Goal: Task Accomplishment & Management: Manage account settings

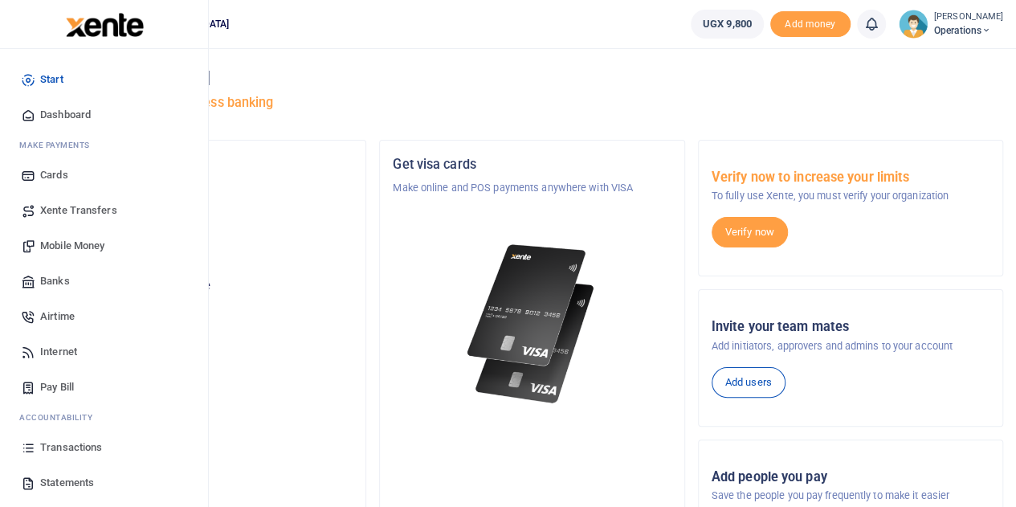
click at [80, 483] on span "Statements" at bounding box center [67, 483] width 54 height 16
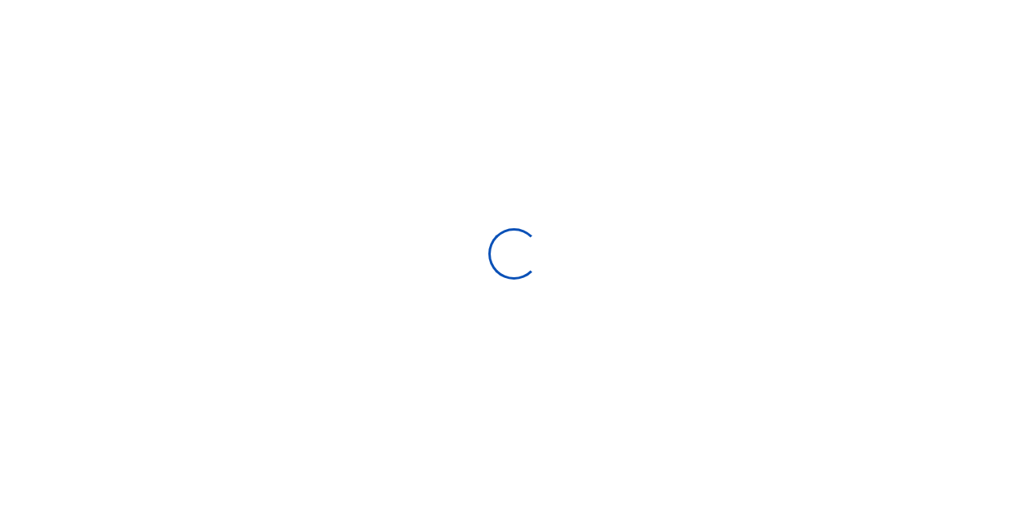
select select "ALL"
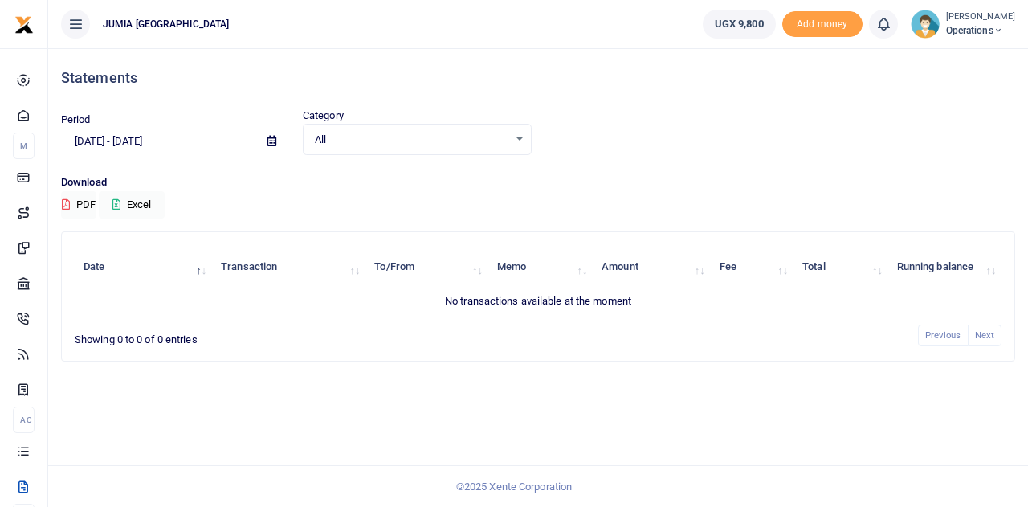
click at [273, 144] on icon at bounding box center [271, 141] width 9 height 10
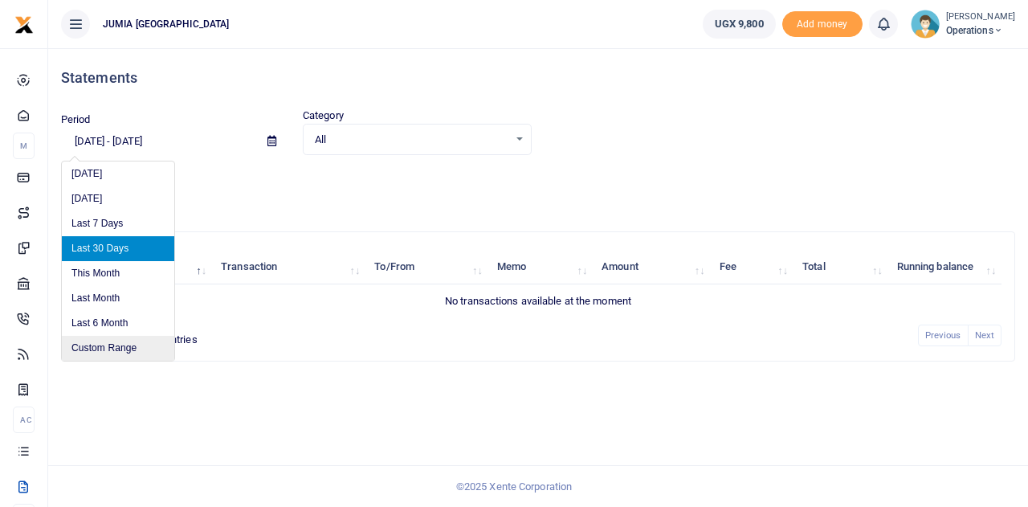
click at [121, 352] on li "Custom Range" at bounding box center [118, 348] width 112 height 25
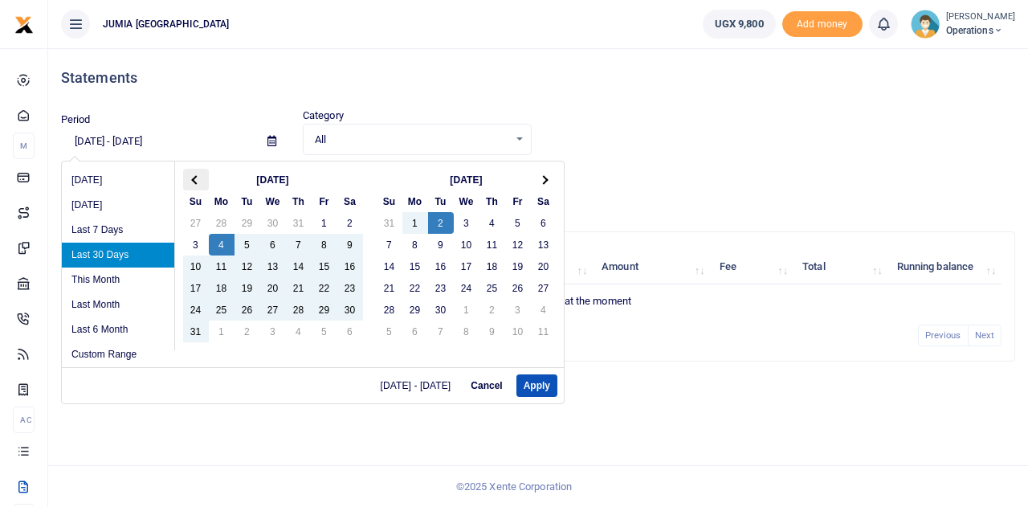
click at [193, 178] on span at bounding box center [195, 179] width 9 height 9
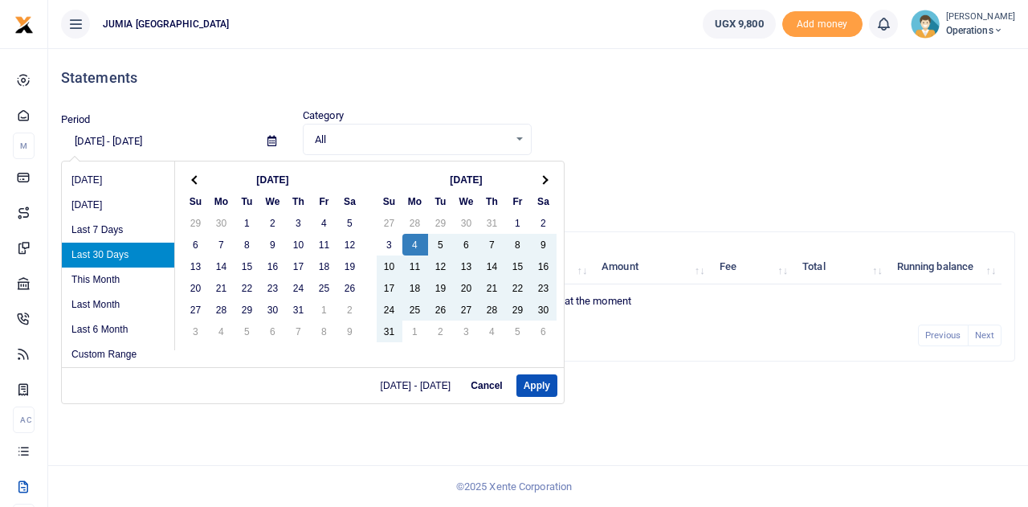
click at [193, 178] on span at bounding box center [195, 179] width 9 height 9
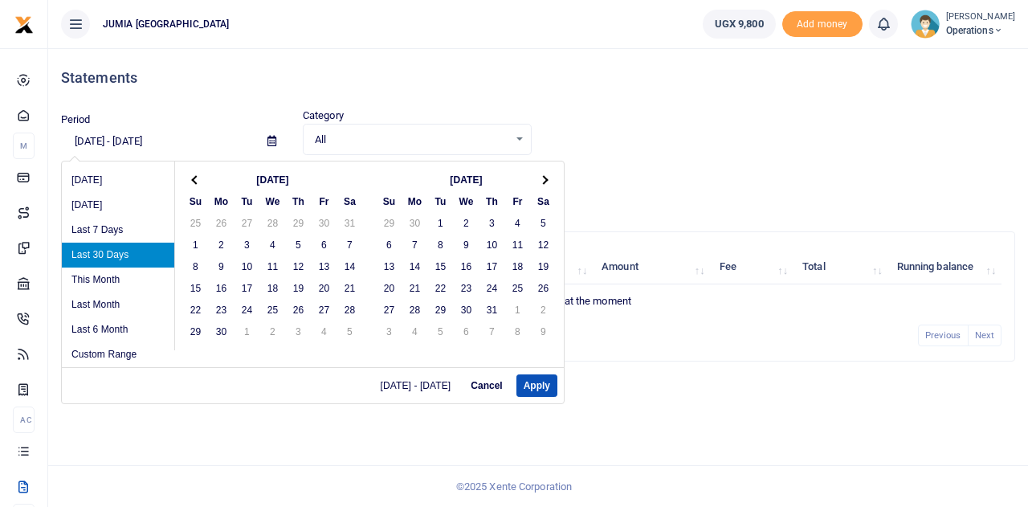
click at [193, 178] on span at bounding box center [195, 179] width 9 height 9
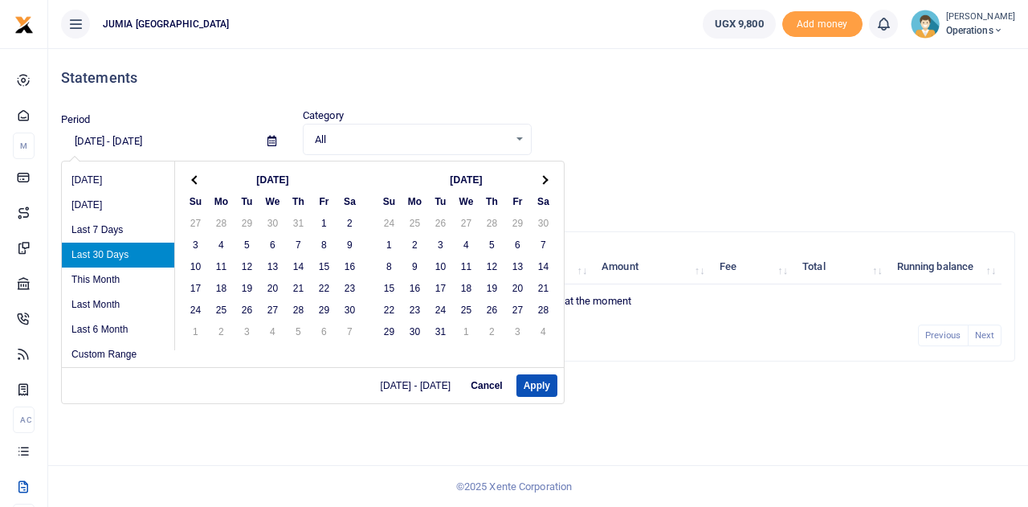
click at [193, 178] on span at bounding box center [195, 179] width 9 height 9
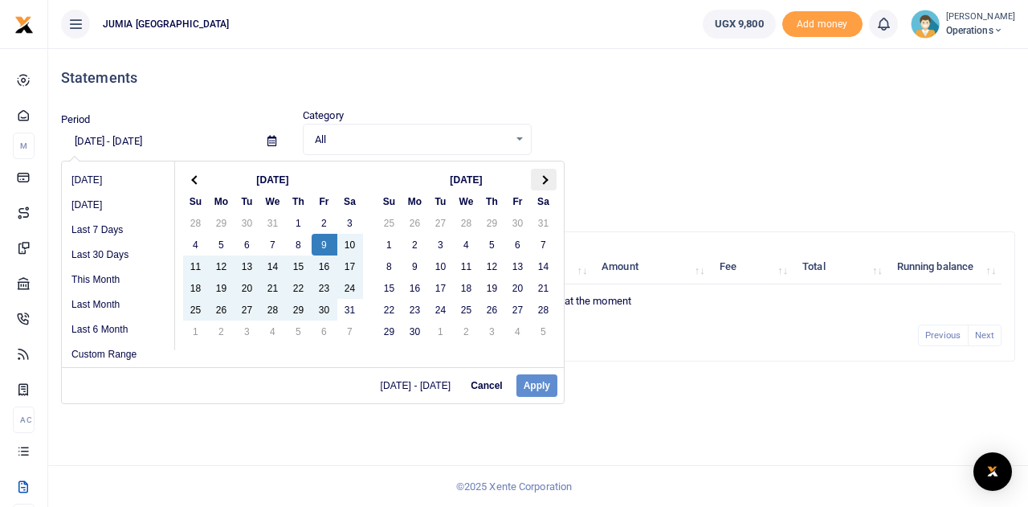
click at [537, 181] on th at bounding box center [544, 180] width 26 height 22
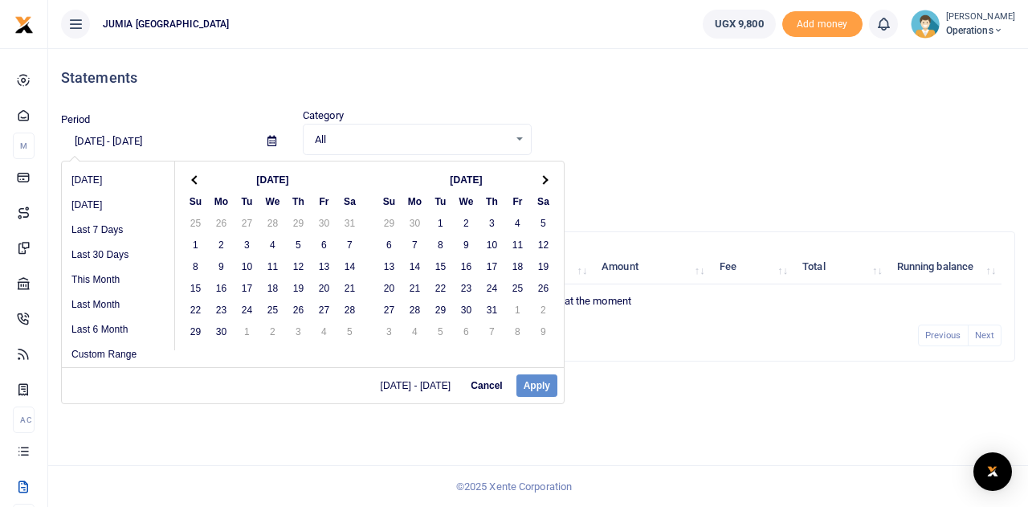
click at [537, 181] on th at bounding box center [544, 180] width 26 height 22
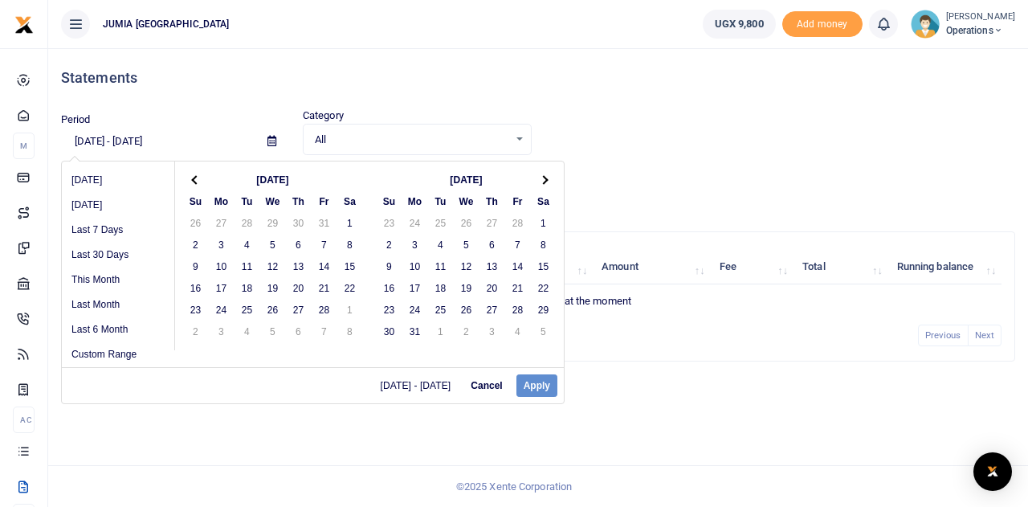
click at [537, 181] on th at bounding box center [544, 180] width 26 height 22
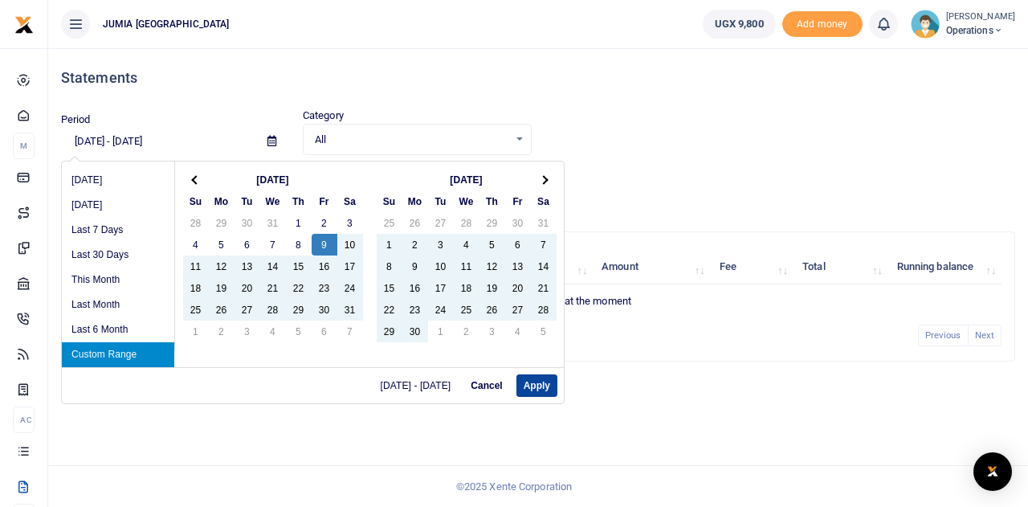
click at [533, 386] on button "Apply" at bounding box center [536, 385] width 41 height 22
type input "08/09/2024 - 08/31/2025"
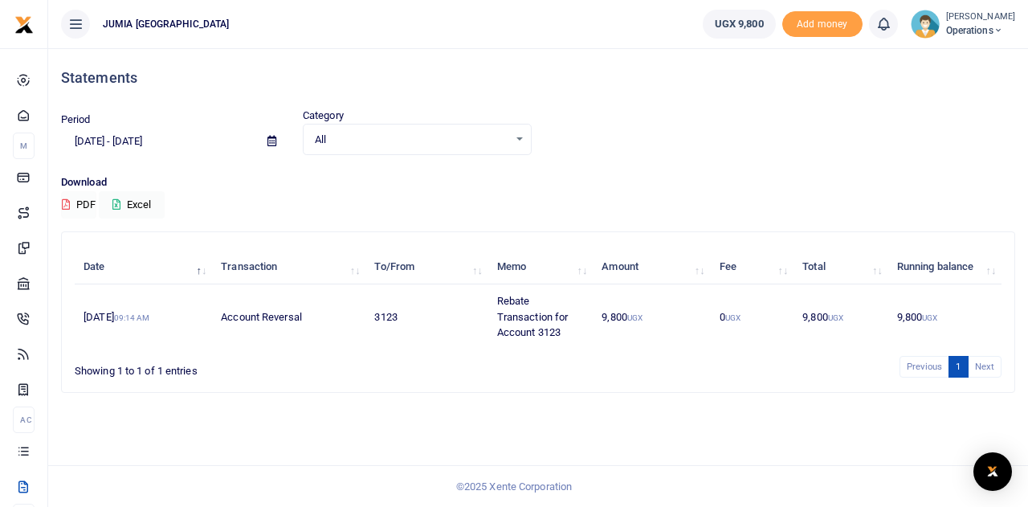
click at [80, 204] on button "PDF" at bounding box center [78, 204] width 35 height 27
